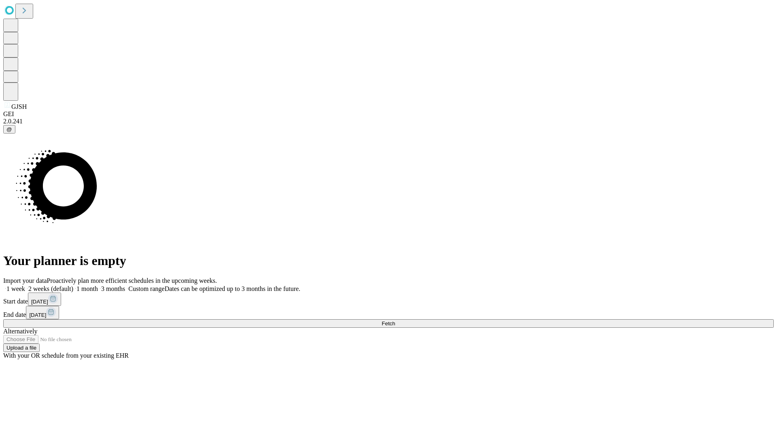
click at [395, 321] on span "Fetch" at bounding box center [388, 324] width 13 height 6
